Goal: Navigation & Orientation: Find specific page/section

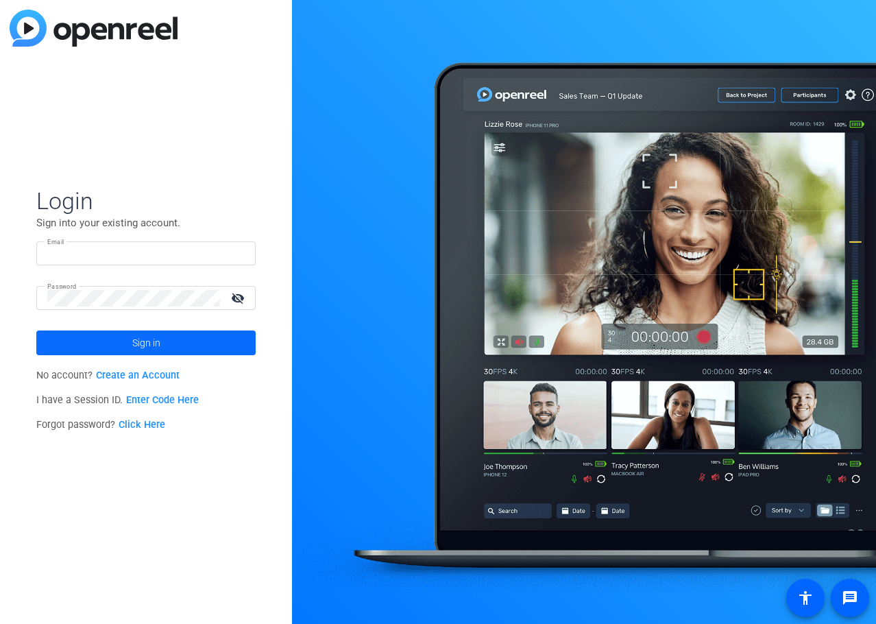
type input "[EMAIL_ADDRESS][DOMAIN_NAME]"
click at [158, 356] on span "Sign in" at bounding box center [146, 343] width 28 height 34
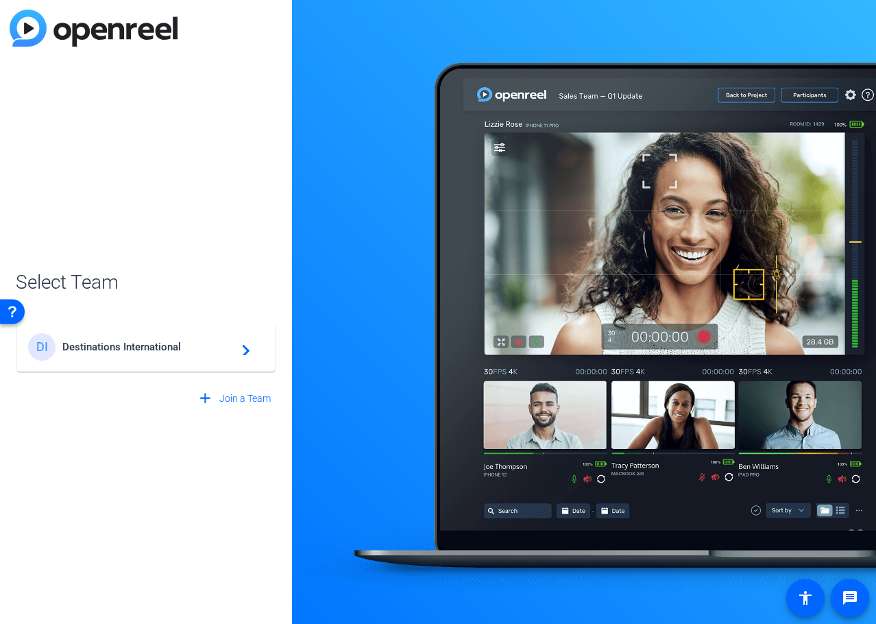
click at [92, 346] on span "Destinations International" at bounding box center [147, 347] width 171 height 12
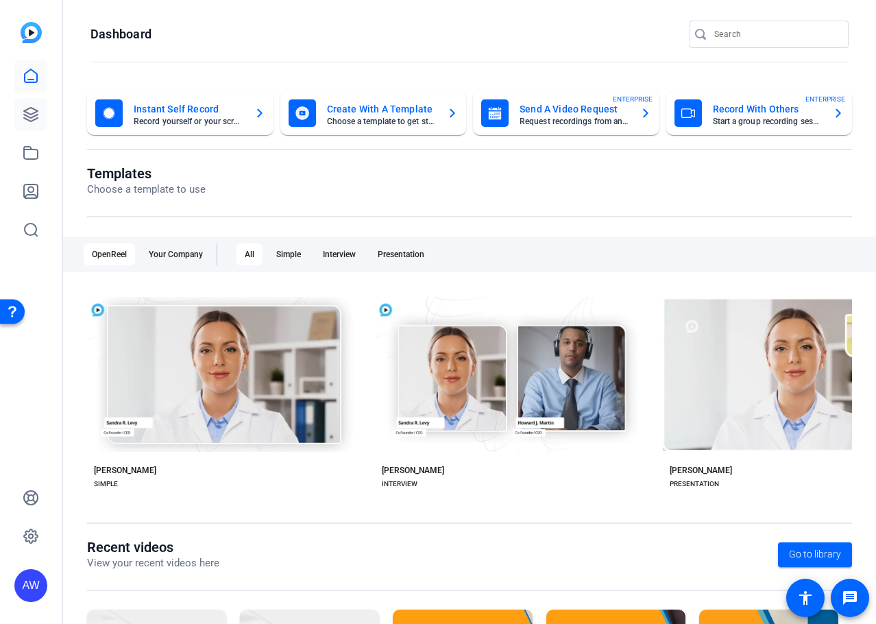
click at [38, 112] on icon at bounding box center [31, 114] width 16 height 16
